Goal: Task Accomplishment & Management: Manage account settings

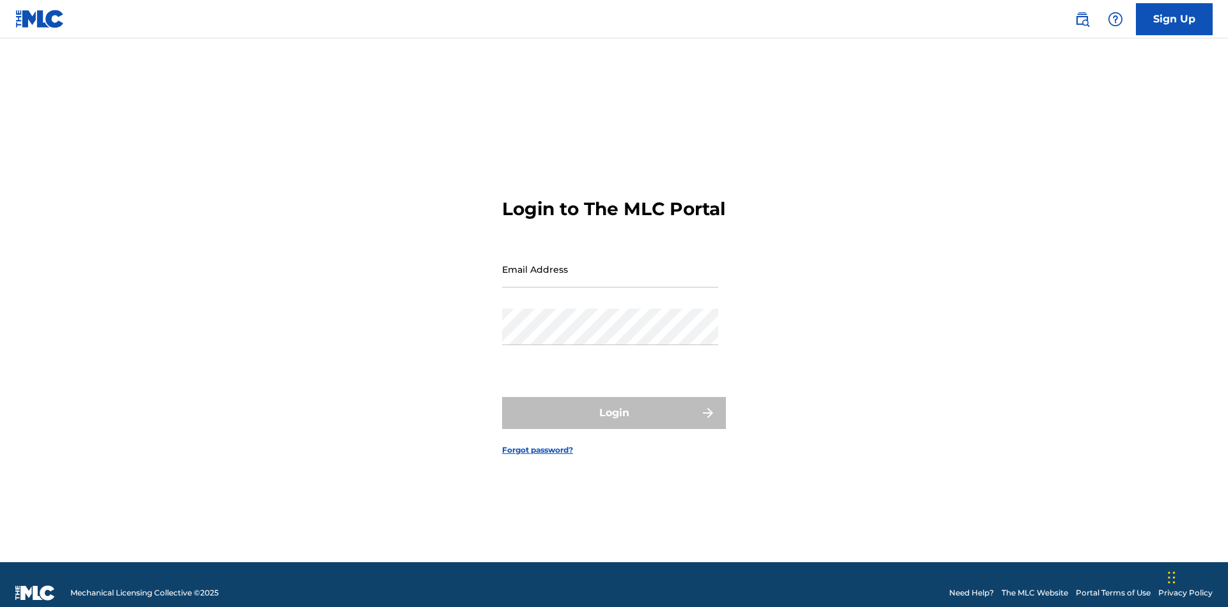
scroll to position [17, 0]
click at [610, 263] on input "Email Address" at bounding box center [610, 269] width 216 height 36
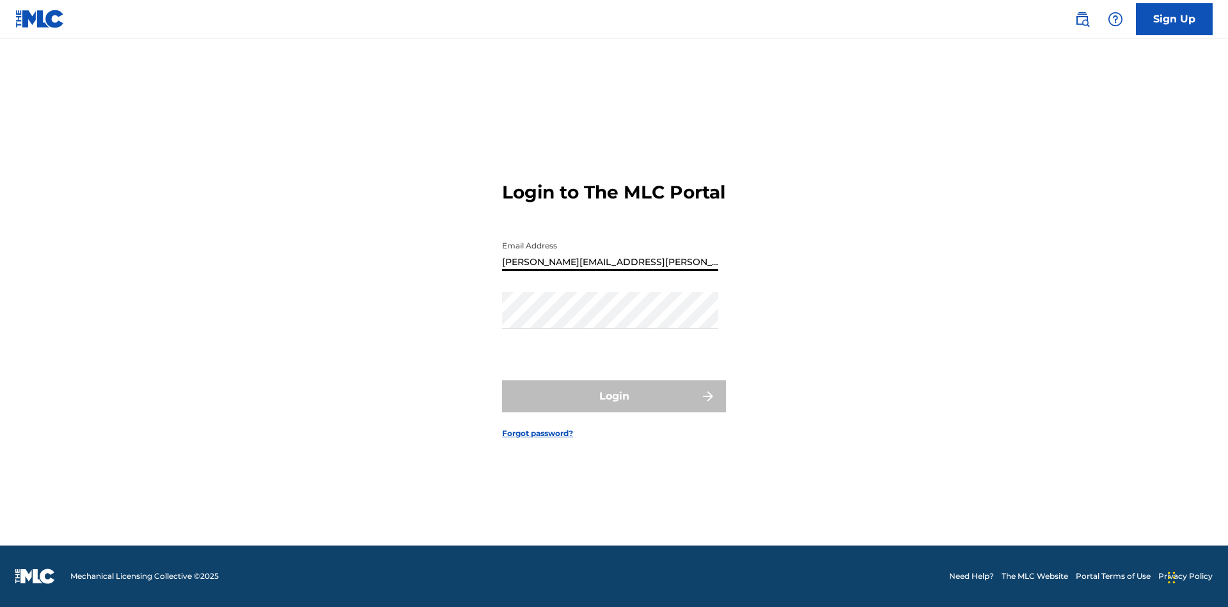
type input "[PERSON_NAME][EMAIL_ADDRESS][PERSON_NAME][DOMAIN_NAME]"
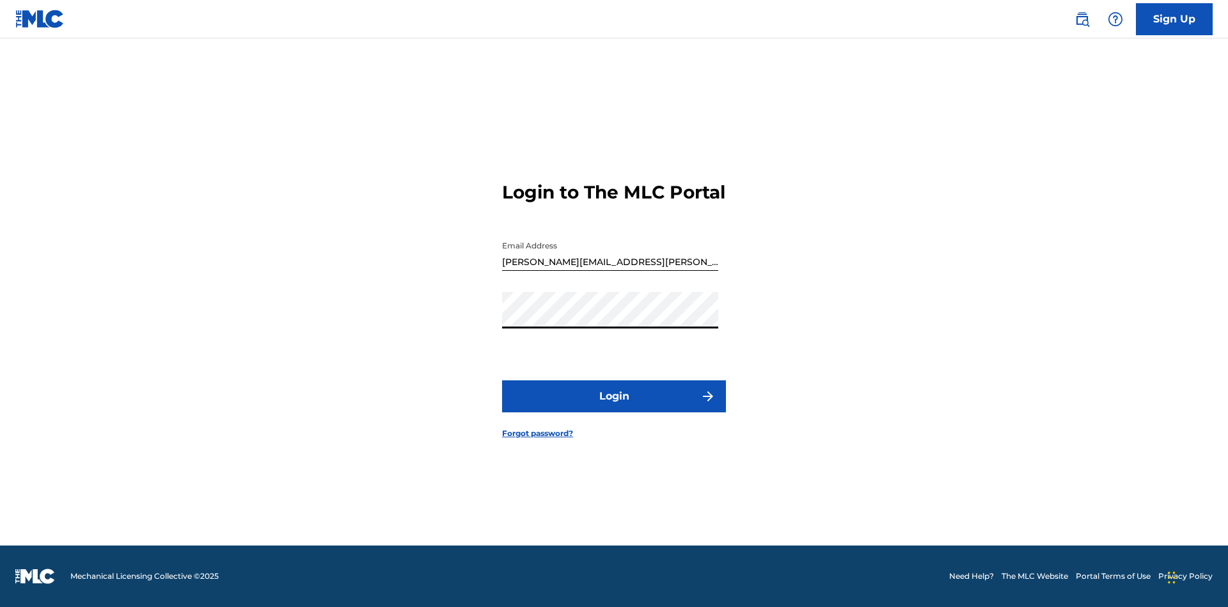
click at [614, 407] on button "Login" at bounding box center [614, 396] width 224 height 32
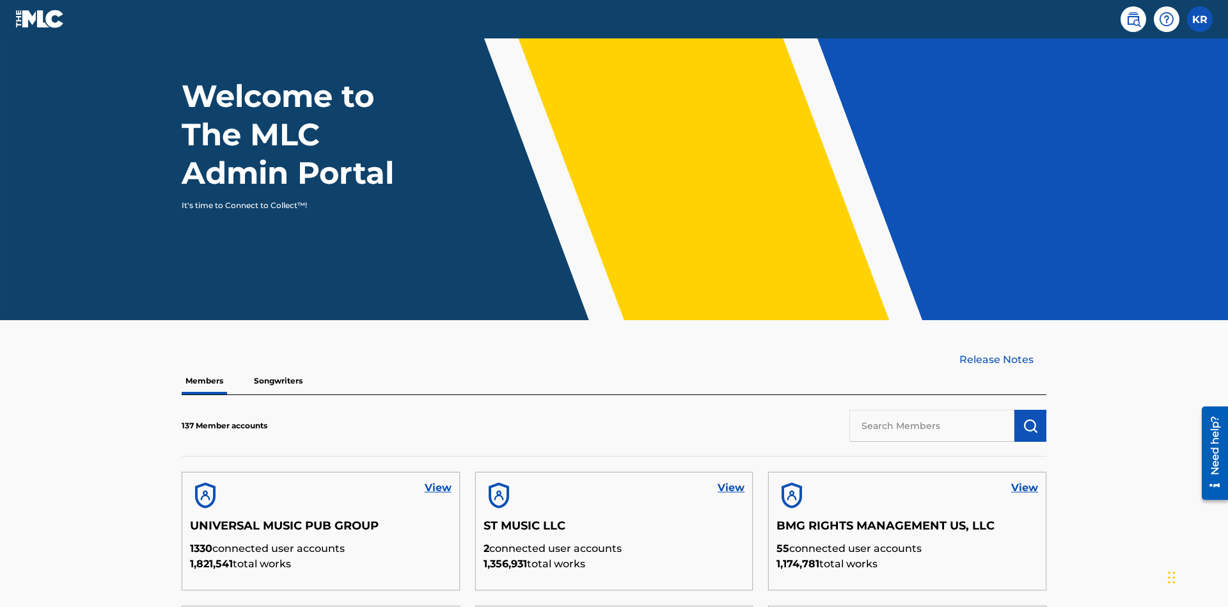
click at [932, 409] on input "text" at bounding box center [932, 425] width 165 height 32
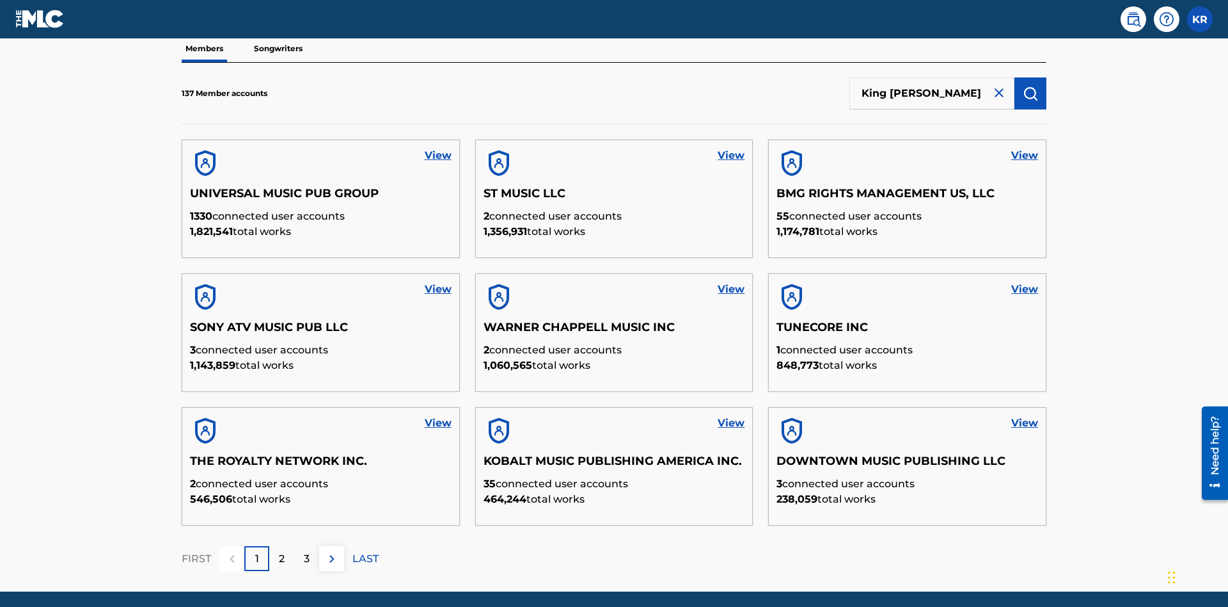
type input "King McTesterson"
click at [1031, 86] on img "submit" at bounding box center [1030, 93] width 15 height 15
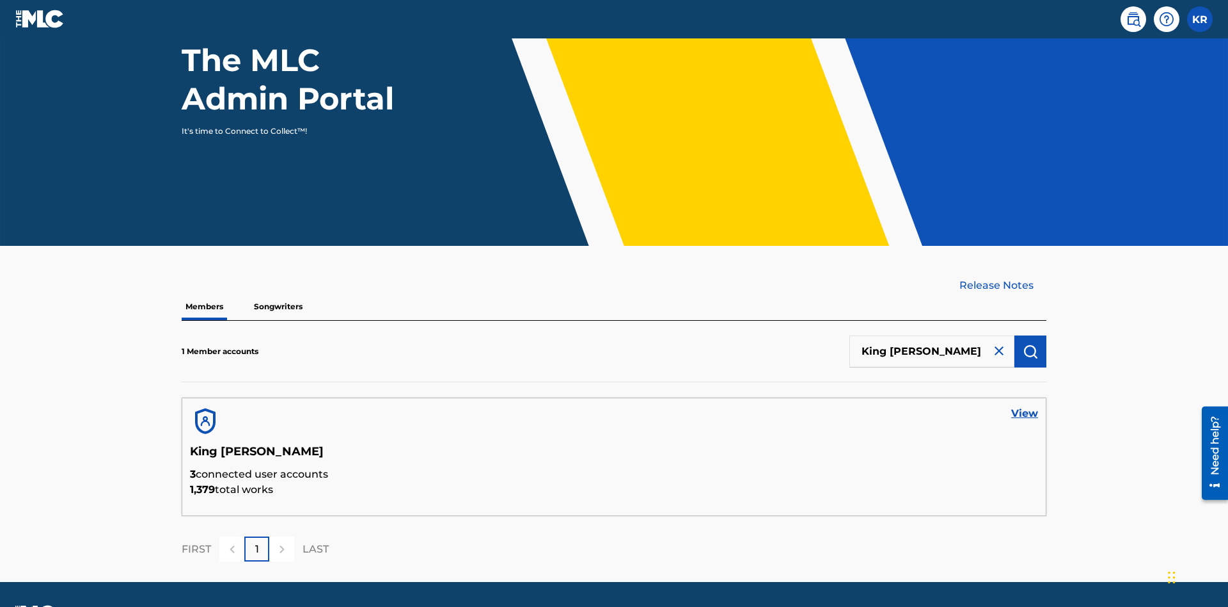
scroll to position [166, 0]
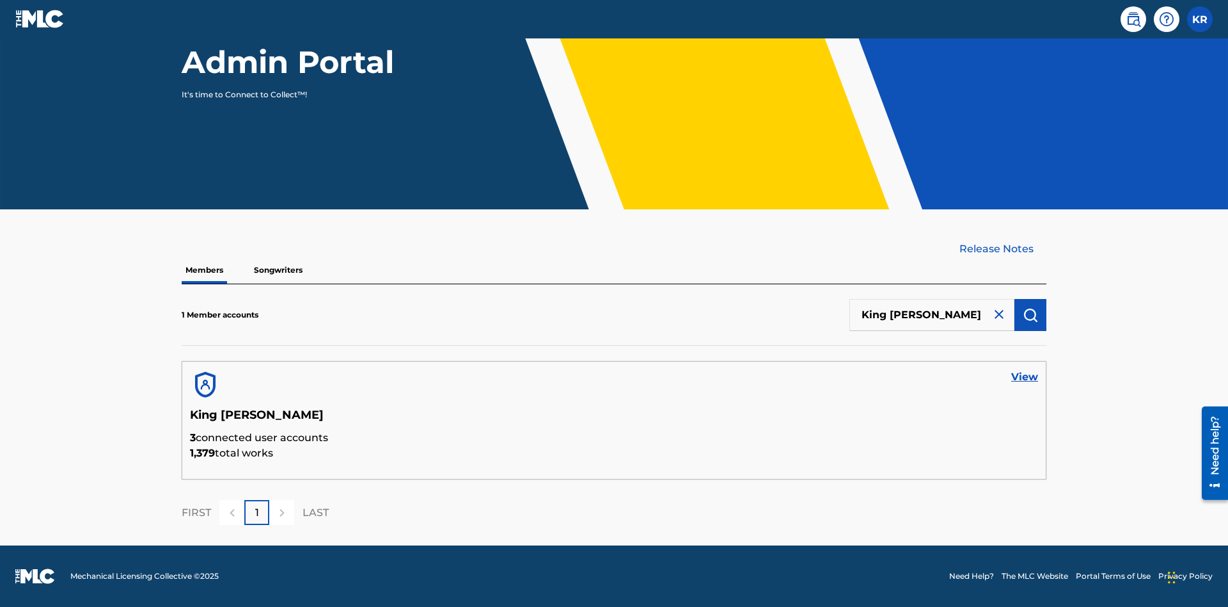
click at [1025, 377] on link "View" at bounding box center [1025, 376] width 27 height 15
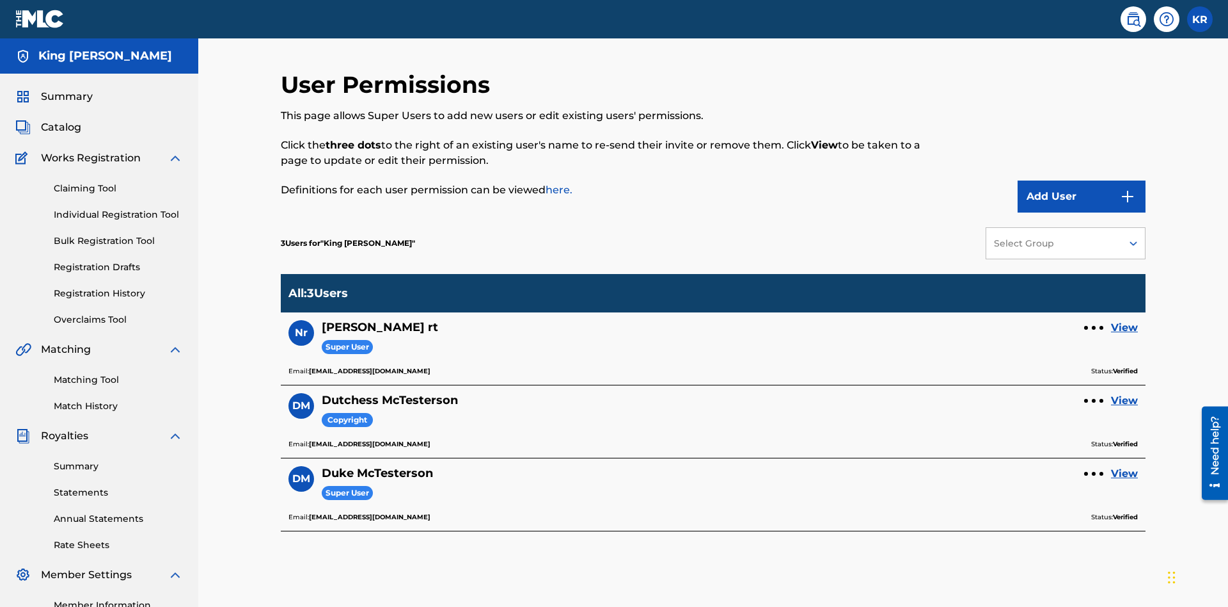
scroll to position [161, 0]
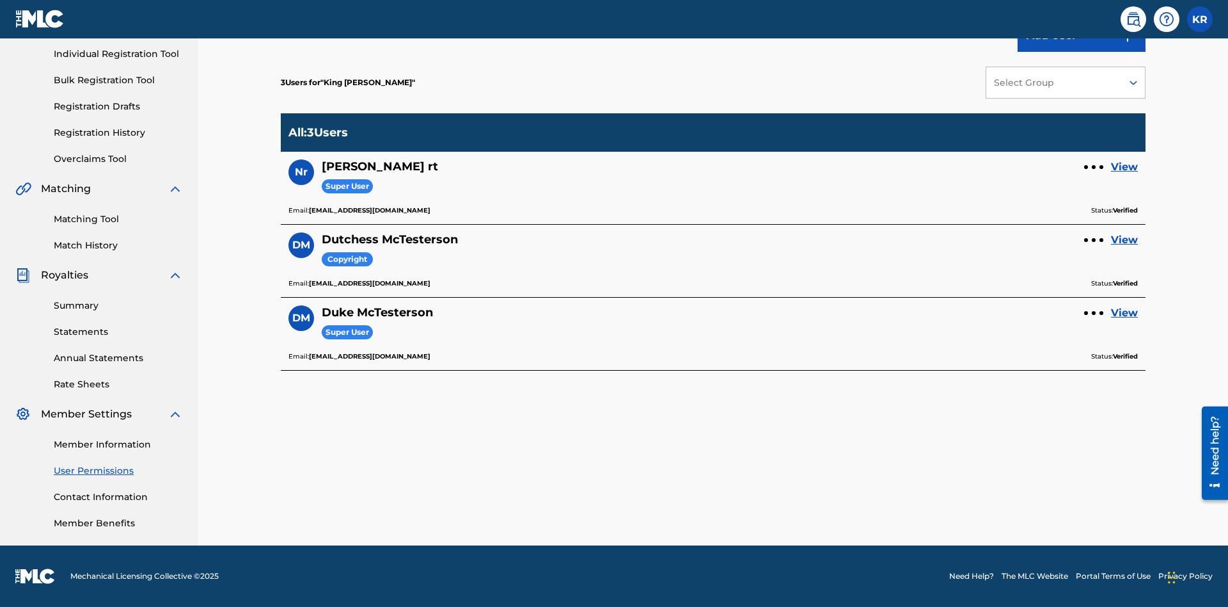
click at [1125, 240] on link "View" at bounding box center [1124, 239] width 27 height 15
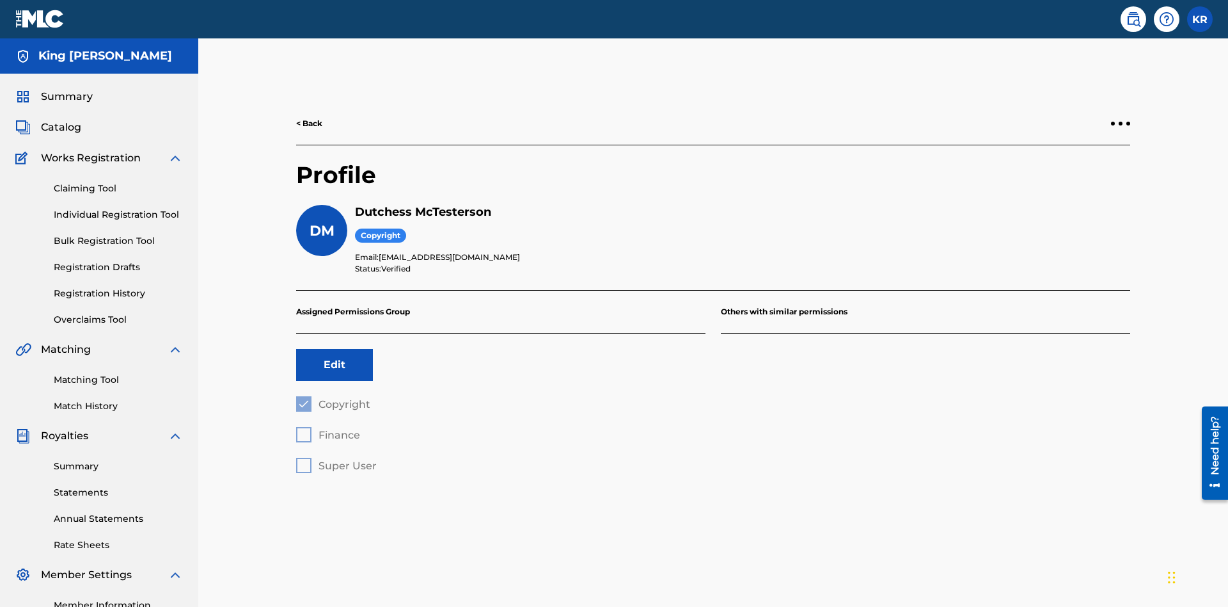
scroll to position [161, 0]
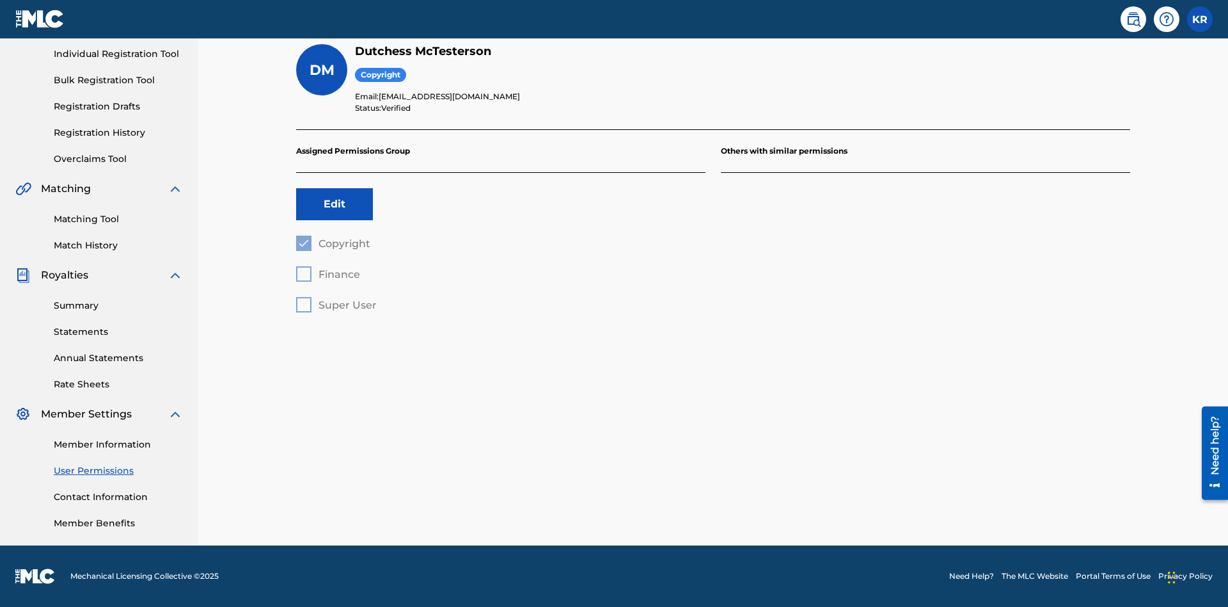
click at [335, 204] on button "Edit" at bounding box center [334, 204] width 77 height 32
